Goal: Transaction & Acquisition: Download file/media

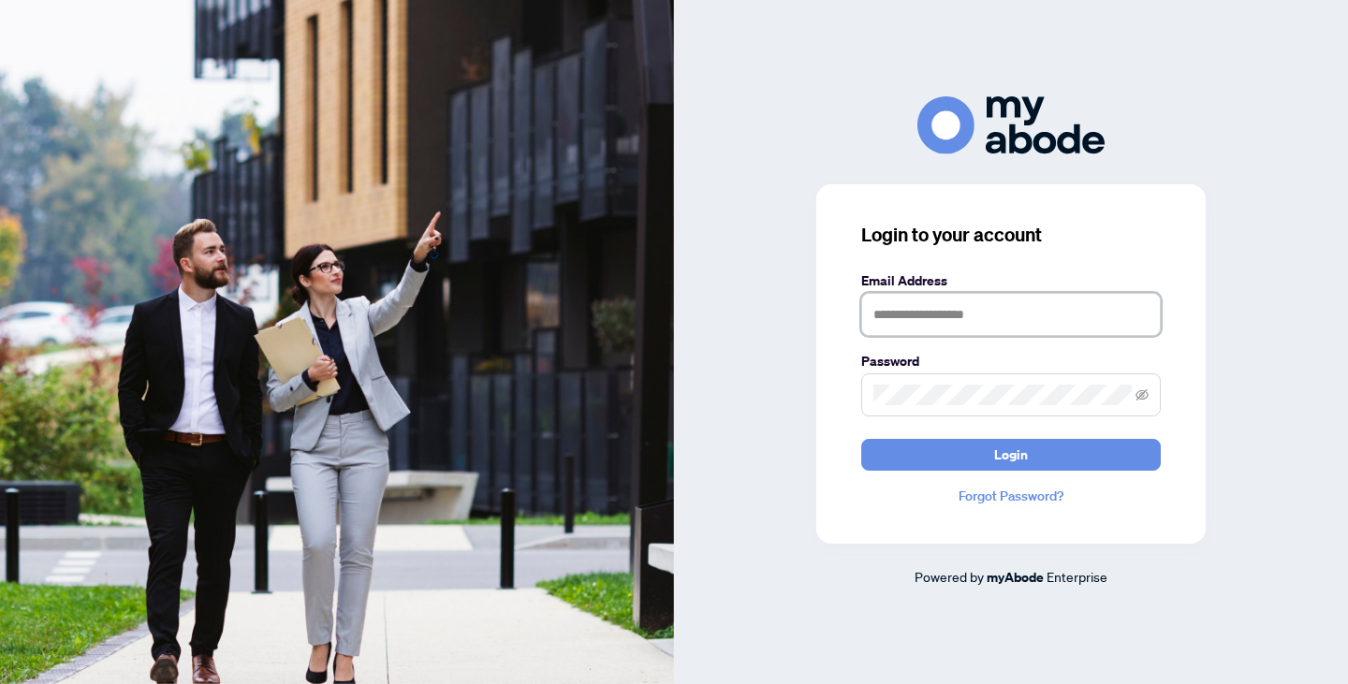
click at [925, 325] on input "text" at bounding box center [1011, 314] width 300 height 43
type input "**********"
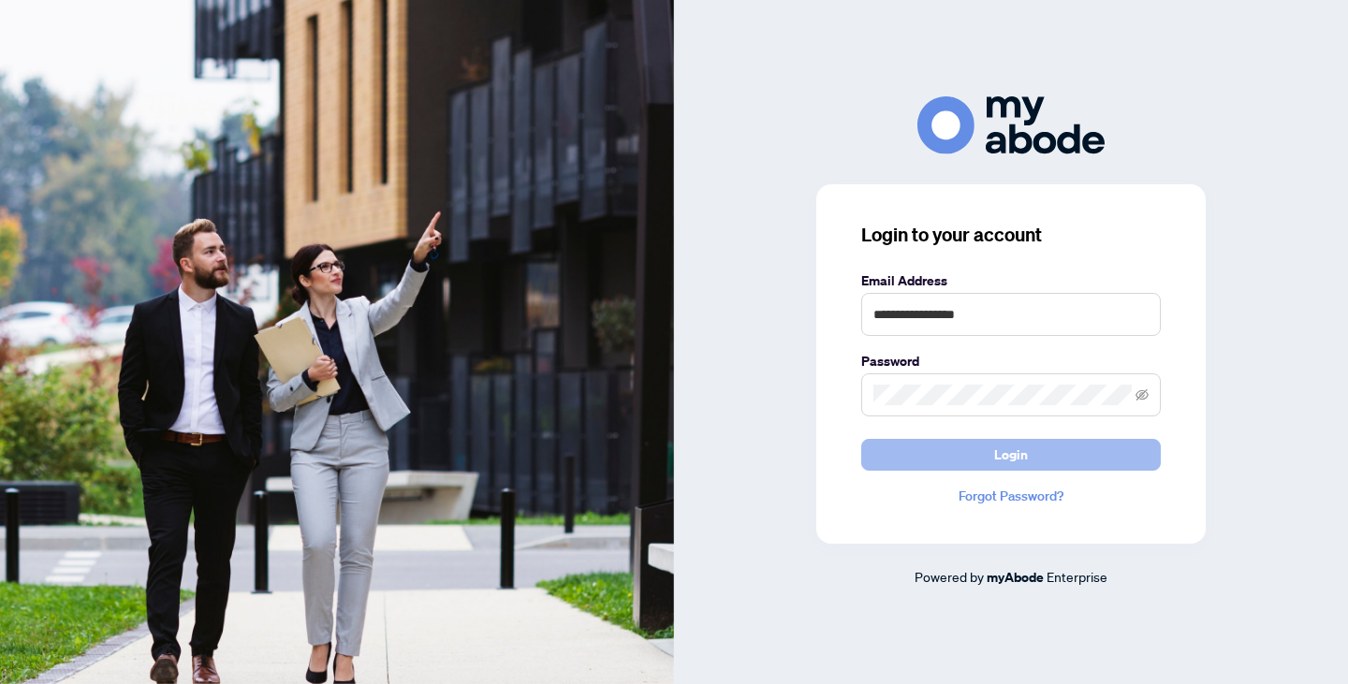
click at [948, 456] on button "Login" at bounding box center [1011, 455] width 300 height 32
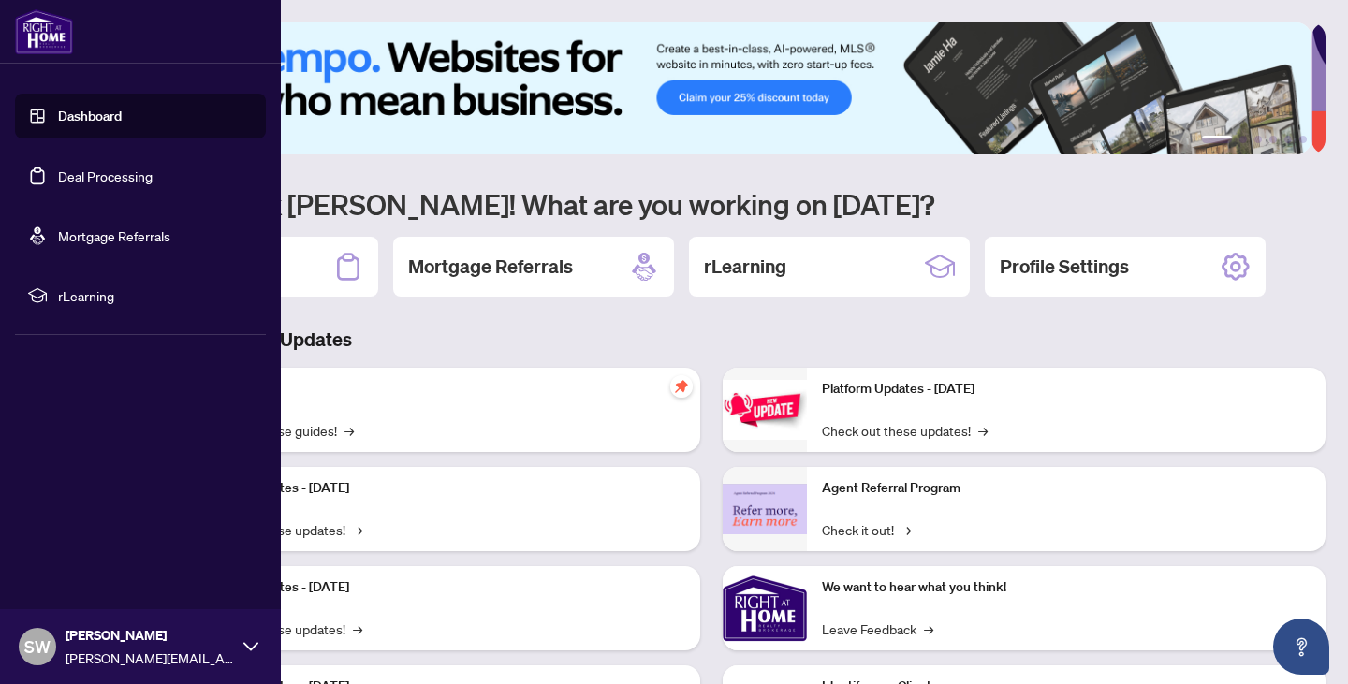
click at [58, 171] on link "Deal Processing" at bounding box center [105, 176] width 95 height 17
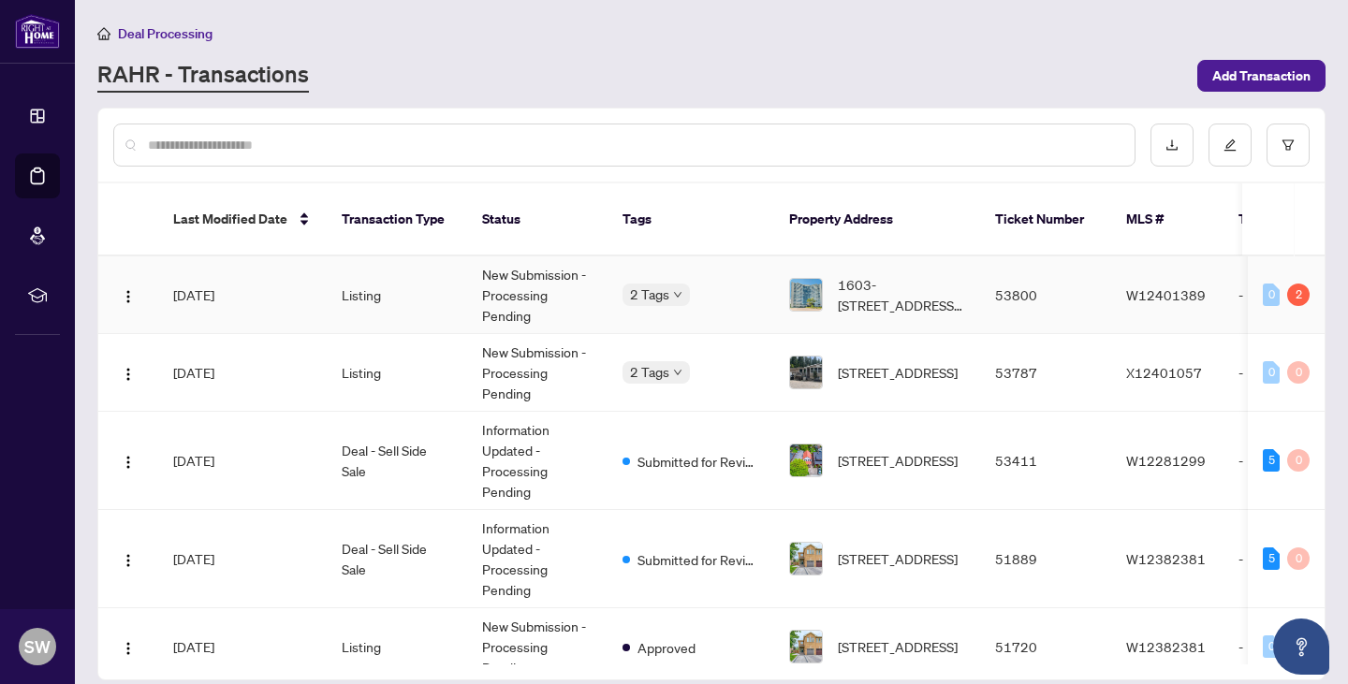
click at [233, 285] on td "[DATE]" at bounding box center [242, 296] width 169 height 78
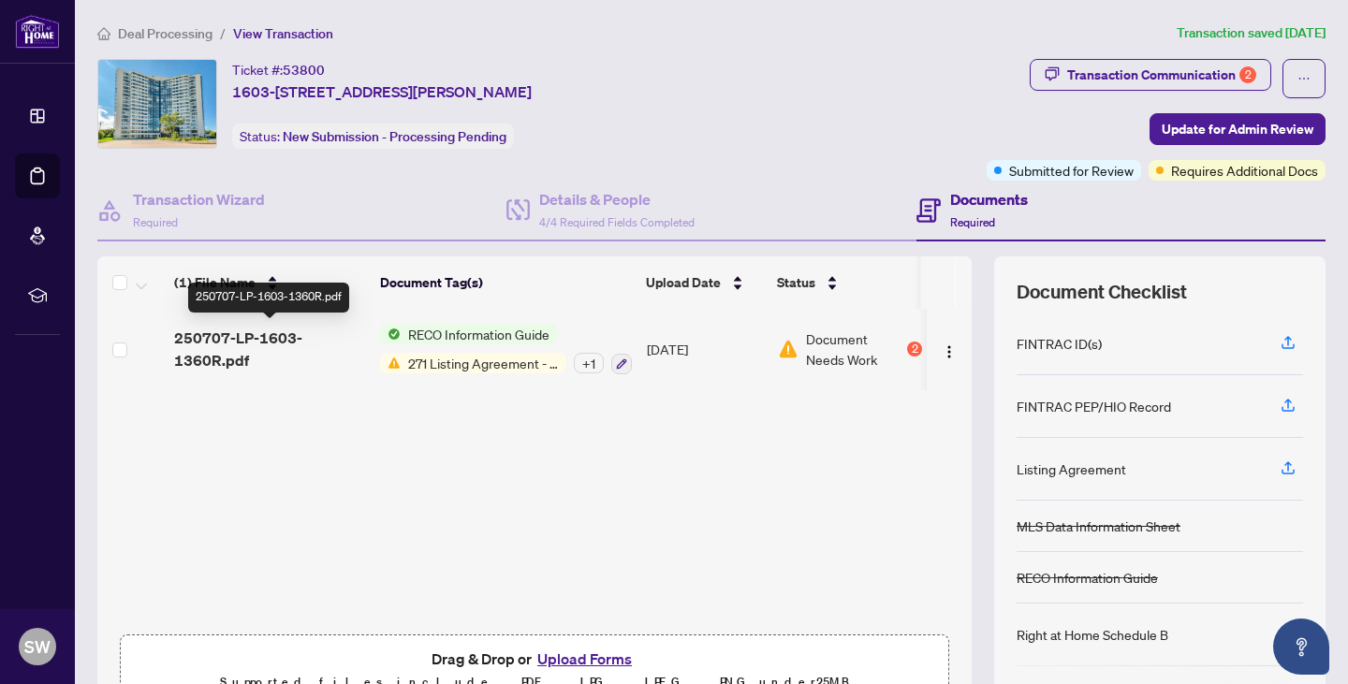
click at [244, 342] on span "250707-LP-1603-1360R.pdf" at bounding box center [269, 349] width 191 height 45
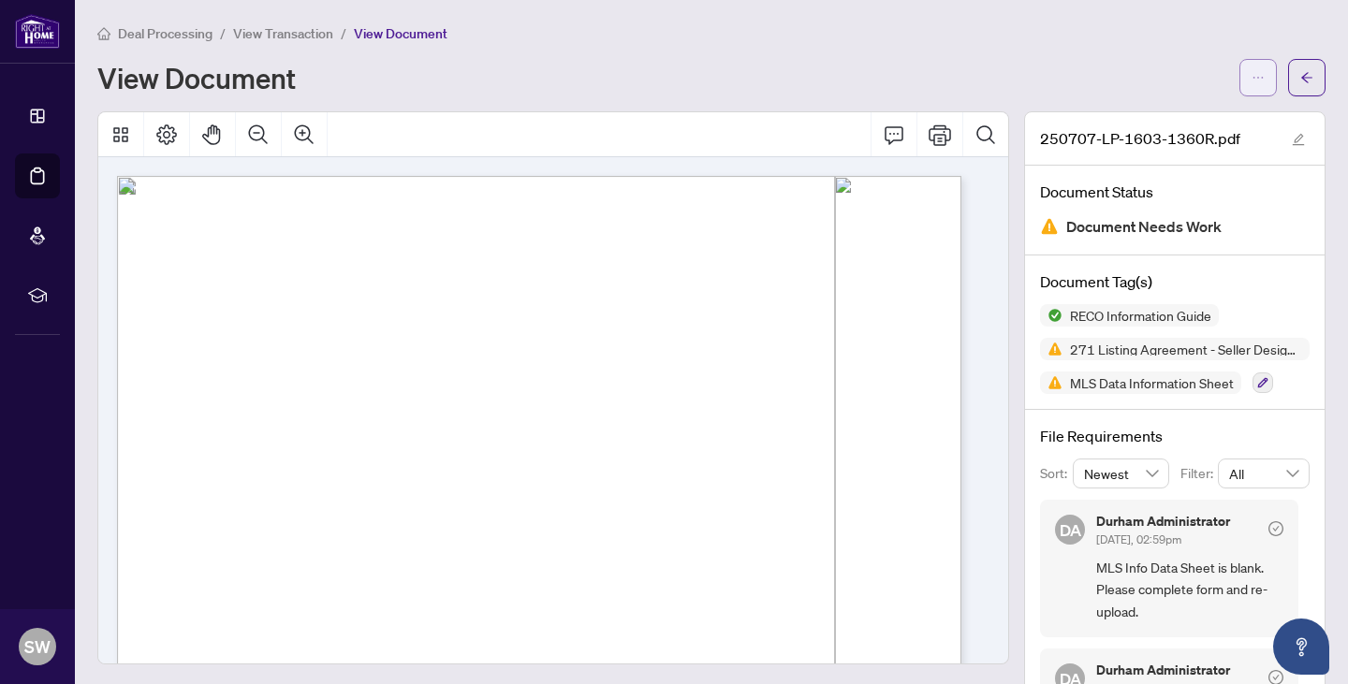
click at [1252, 79] on icon "ellipsis" at bounding box center [1258, 77] width 13 height 13
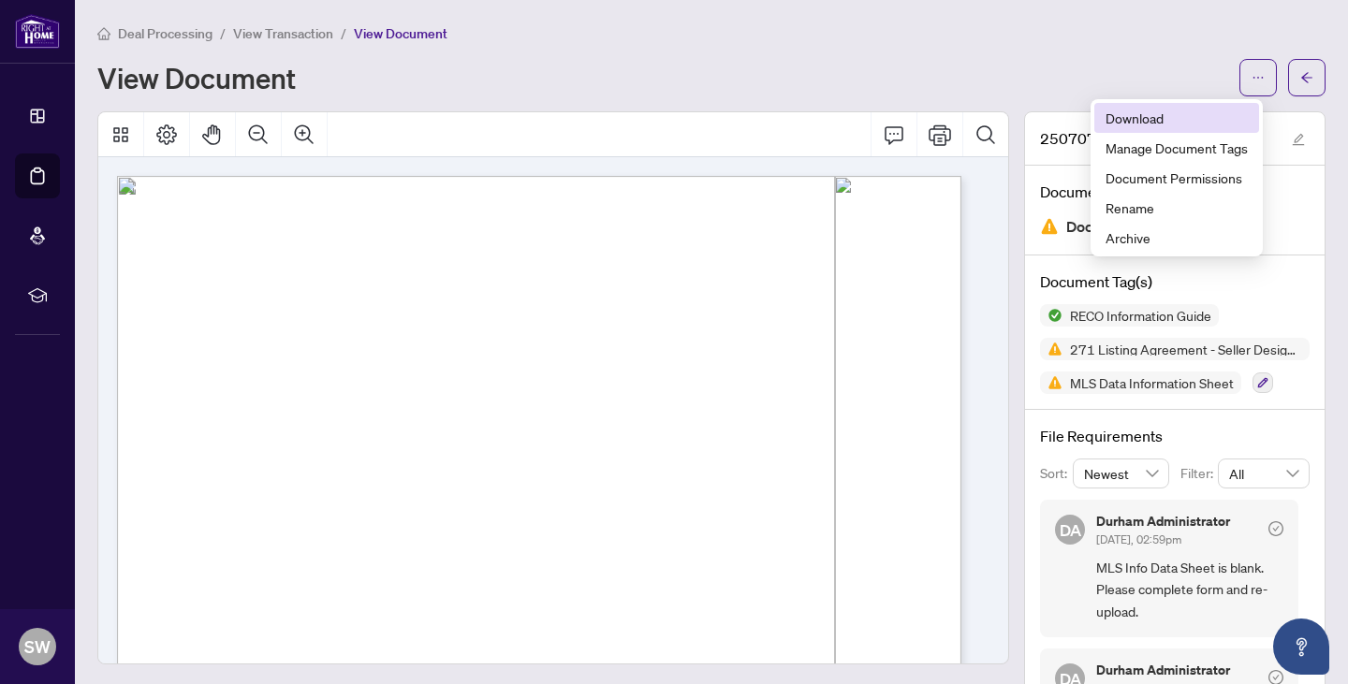
click at [1175, 118] on span "Download" at bounding box center [1177, 118] width 142 height 21
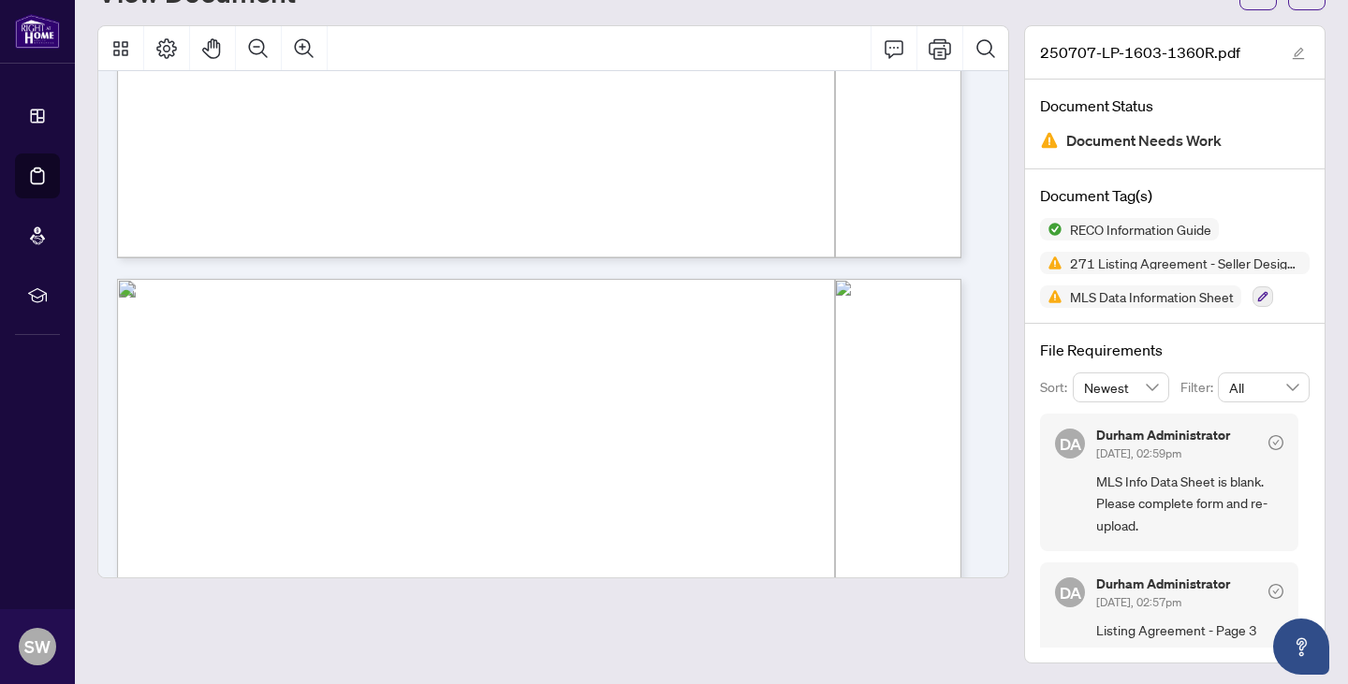
scroll to position [10938, 0]
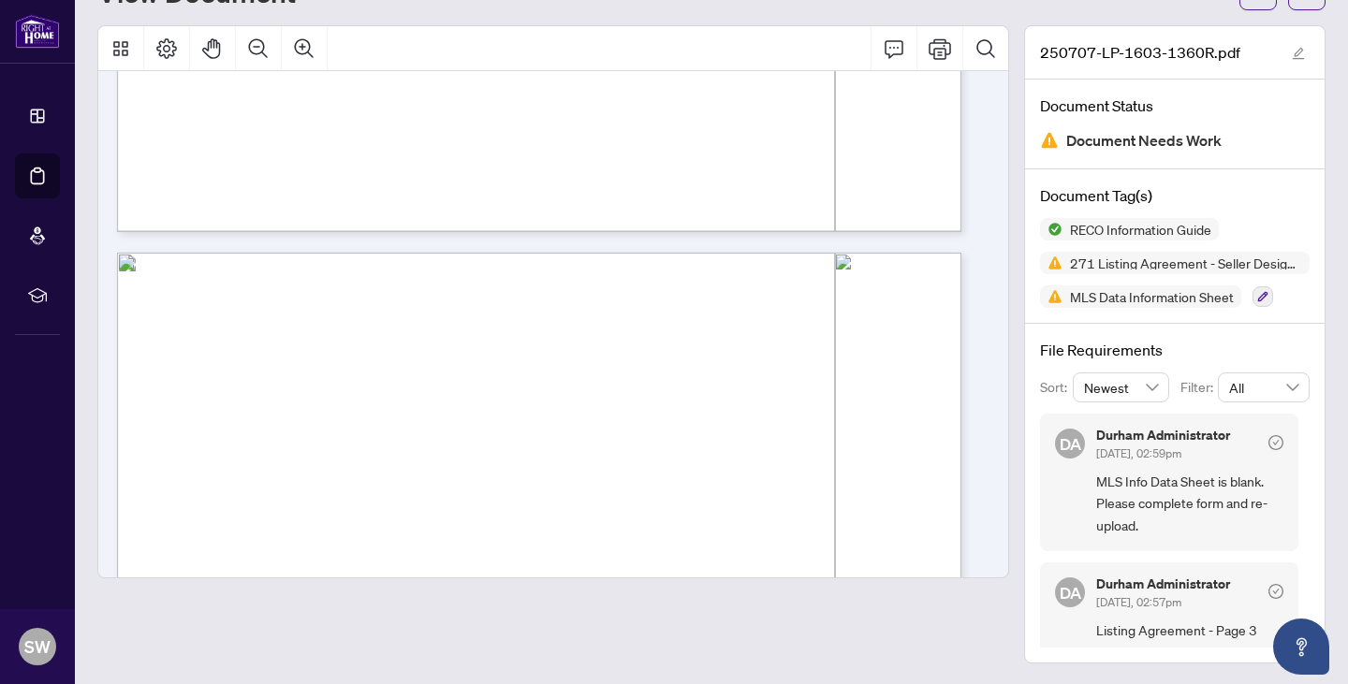
drag, startPoint x: 459, startPoint y: 462, endPoint x: 397, endPoint y: 463, distance: 61.8
